Goal: Check status: Check status

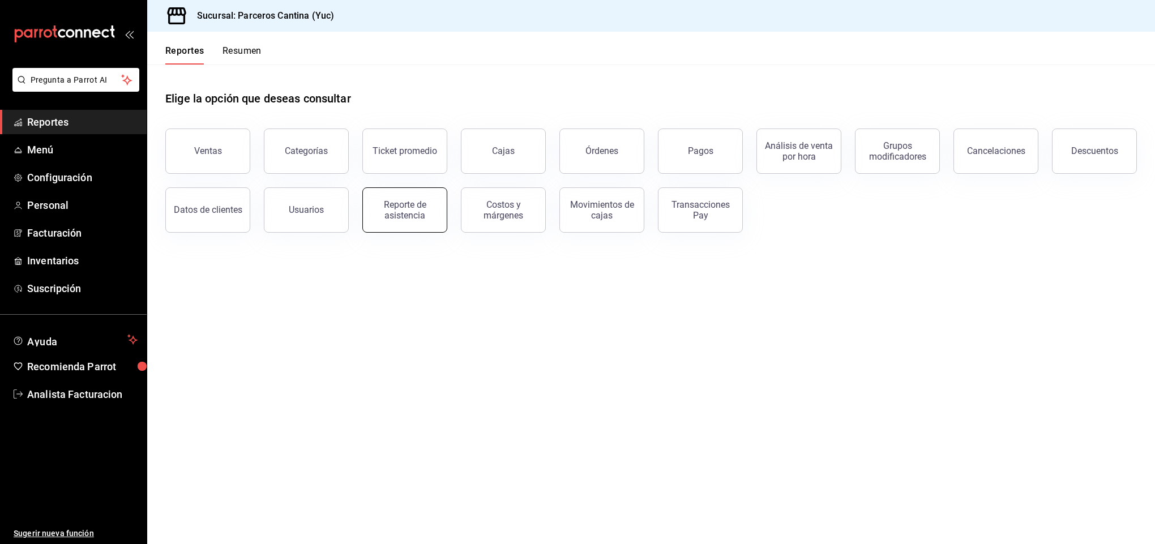
click at [401, 204] on div "Reporte de asistencia" at bounding box center [405, 210] width 70 height 22
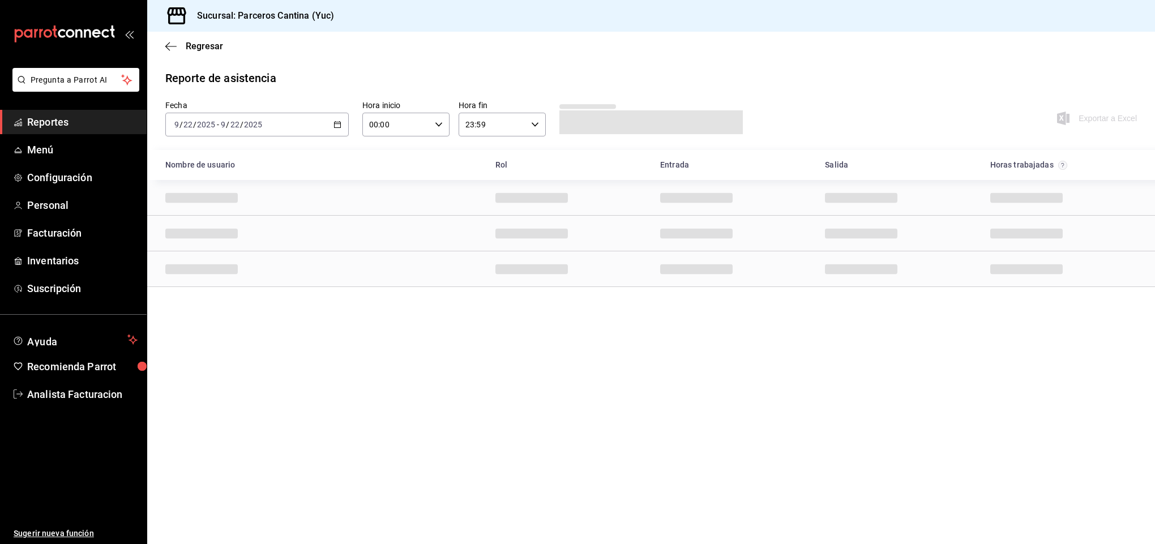
click at [340, 126] on icon "button" at bounding box center [338, 125] width 8 height 8
click at [336, 124] on \(Stroke\) "button" at bounding box center [338, 123] width 6 height 1
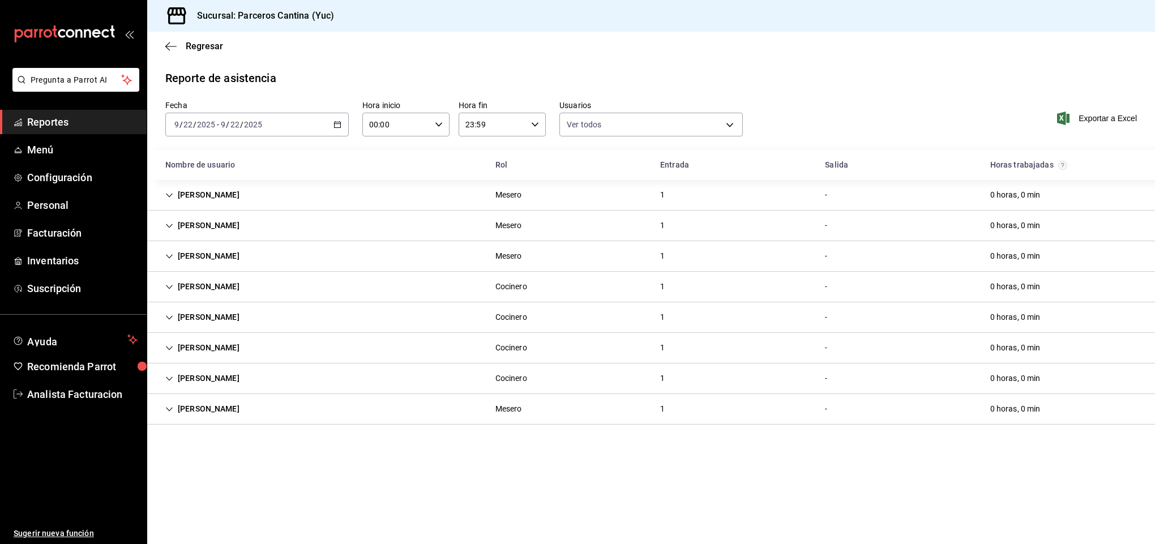
click at [336, 124] on \(Stroke\) "button" at bounding box center [338, 123] width 6 height 1
click at [336, 125] on icon "button" at bounding box center [338, 125] width 8 height 8
click at [208, 159] on span "Hoy" at bounding box center [219, 159] width 88 height 12
click at [335, 126] on icon "button" at bounding box center [338, 125] width 8 height 8
click at [204, 285] on span "Rango de fechas" at bounding box center [219, 286] width 88 height 12
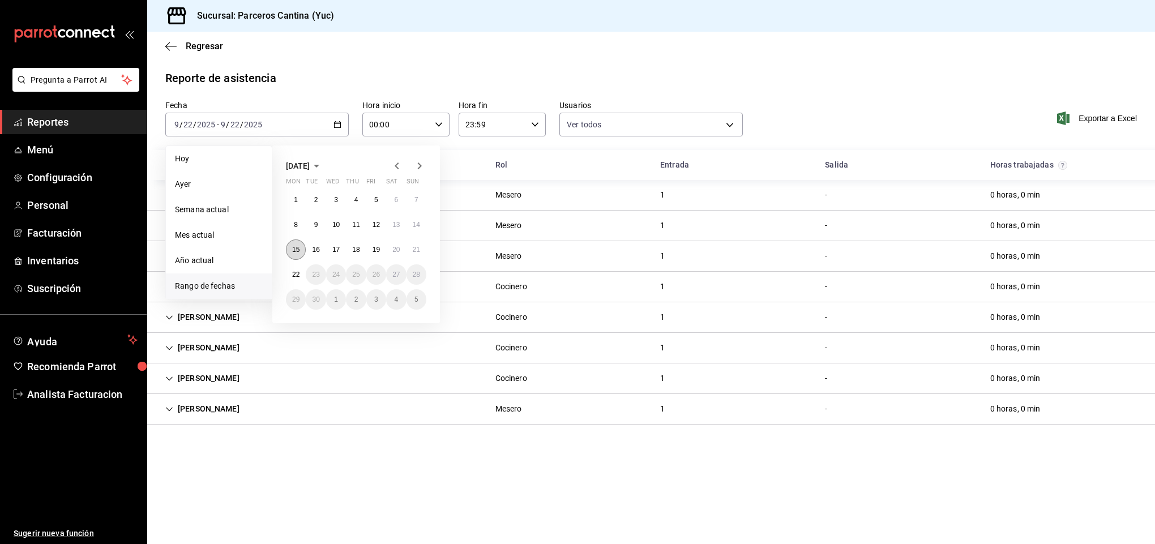
click at [291, 245] on button "15" at bounding box center [296, 250] width 20 height 20
click at [413, 250] on abbr "21" at bounding box center [416, 250] width 7 height 8
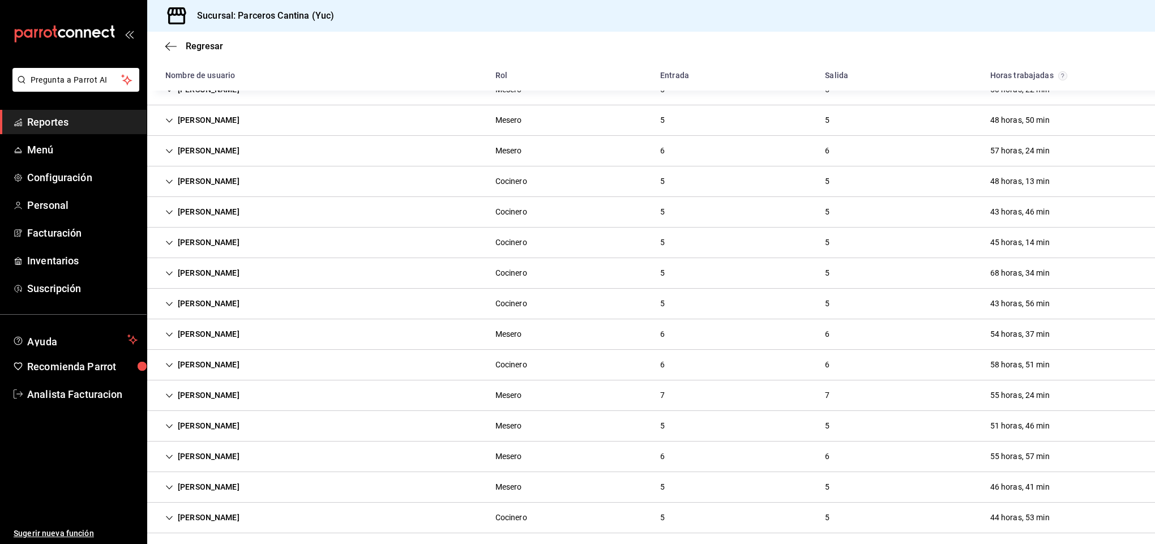
scroll to position [170, 0]
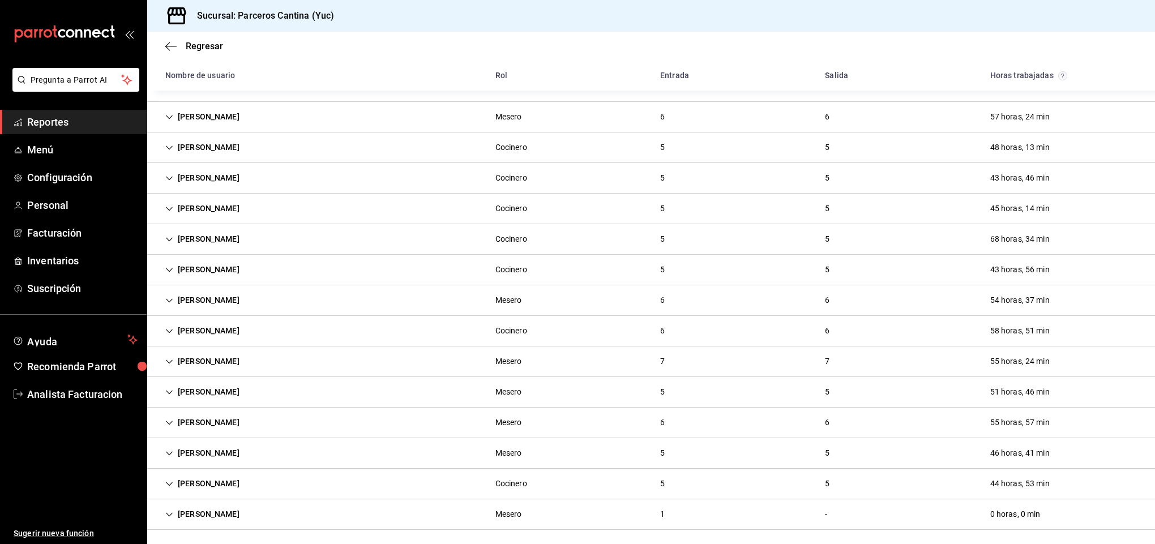
click at [216, 427] on div "[PERSON_NAME]" at bounding box center [202, 422] width 92 height 21
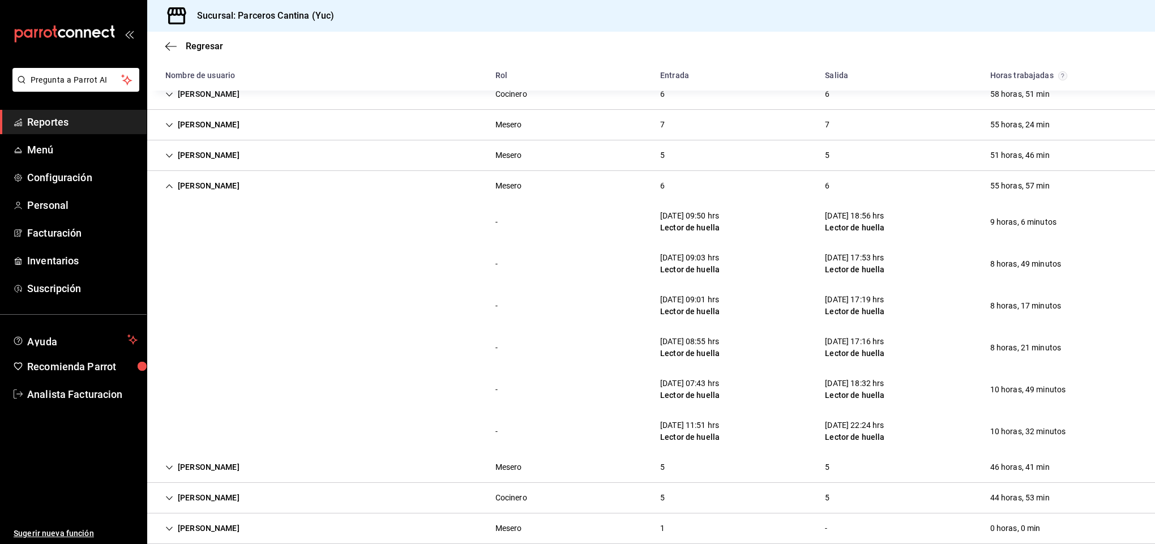
scroll to position [408, 0]
click at [198, 185] on div "[PERSON_NAME]" at bounding box center [202, 184] width 92 height 21
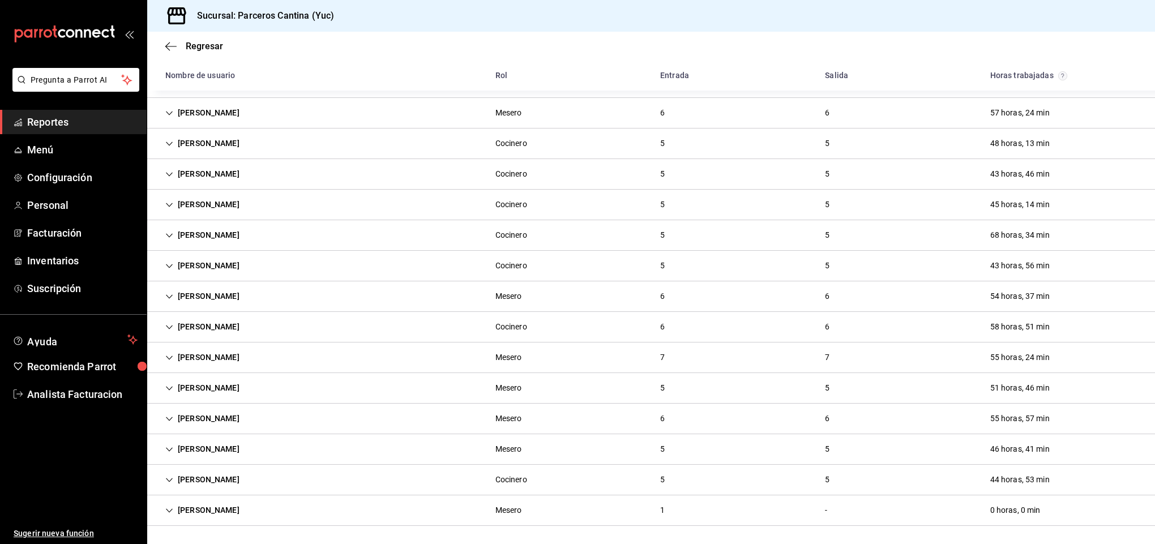
scroll to position [177, 0]
